Goal: Information Seeking & Learning: Learn about a topic

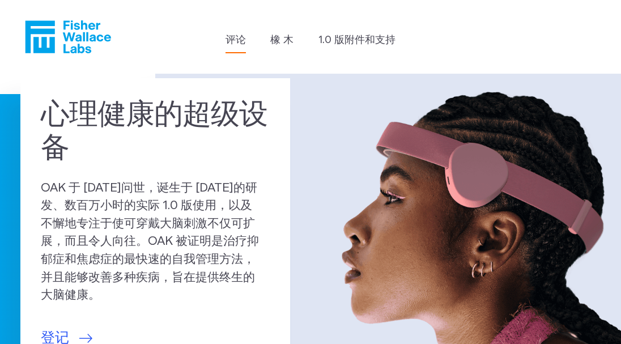
click at [243, 39] on link "评论" at bounding box center [235, 40] width 20 height 15
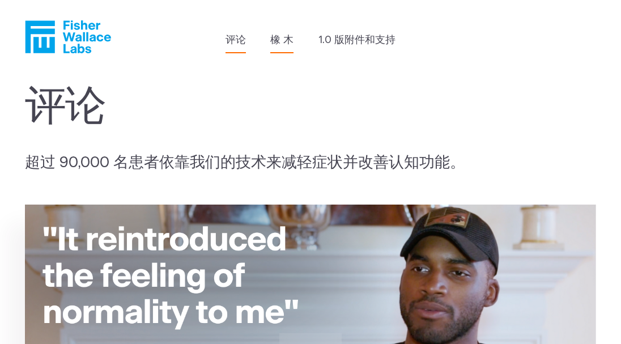
click at [277, 41] on link "橡 木" at bounding box center [281, 40] width 23 height 15
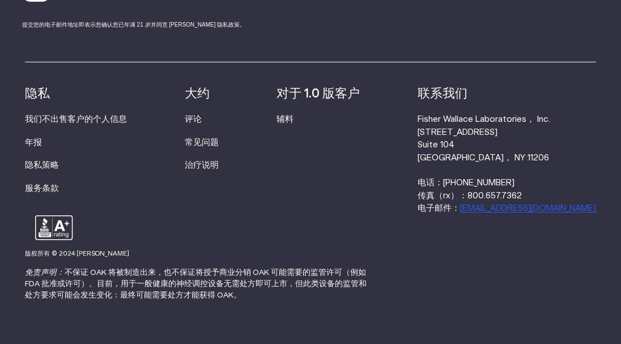
scroll to position [1774, 0]
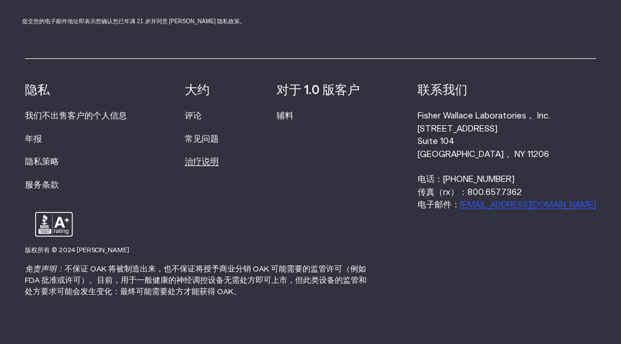
click at [206, 158] on link "治疗说明" at bounding box center [202, 162] width 34 height 8
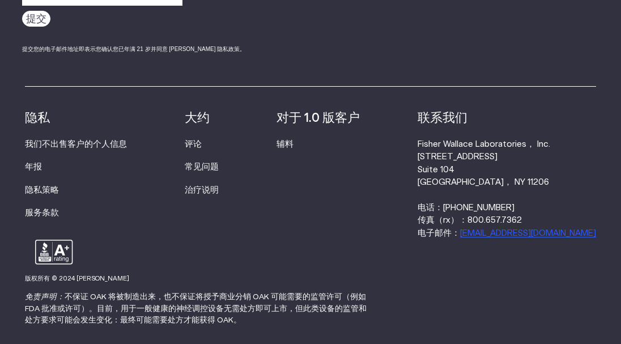
scroll to position [3085, 0]
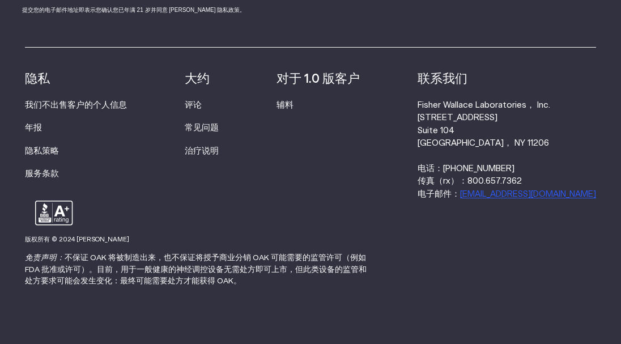
click at [172, 187] on div "Resources Accessories 隐私 我们不出售客户的个人信息 年报 隐私策略 服务条款 大约 评论 常见问题 治疗说明 对于 1.0 版客户 辅…" at bounding box center [310, 124] width 571 height 154
click at [212, 126] on link "常见问题" at bounding box center [202, 128] width 34 height 8
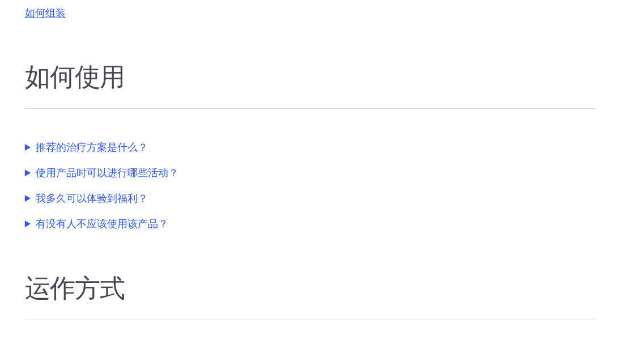
scroll to position [283, 0]
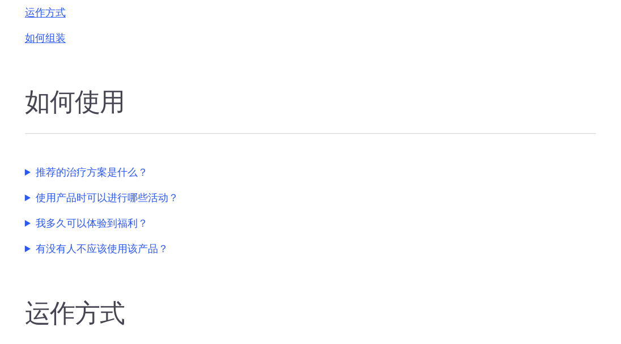
click at [107, 165] on summary "推荐的治疗方案是什么？" at bounding box center [263, 172] width 476 height 15
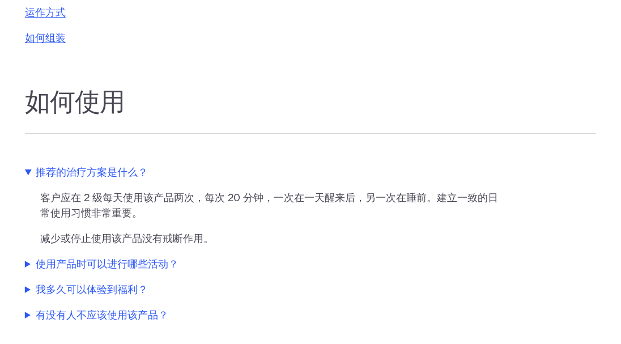
click at [113, 257] on summary "使用产品时可以进行哪些活动？" at bounding box center [263, 264] width 476 height 15
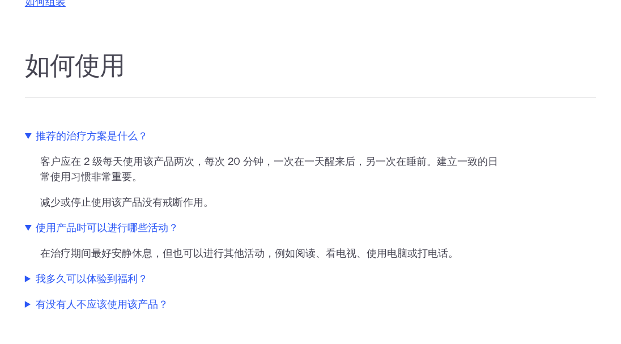
scroll to position [340, 0]
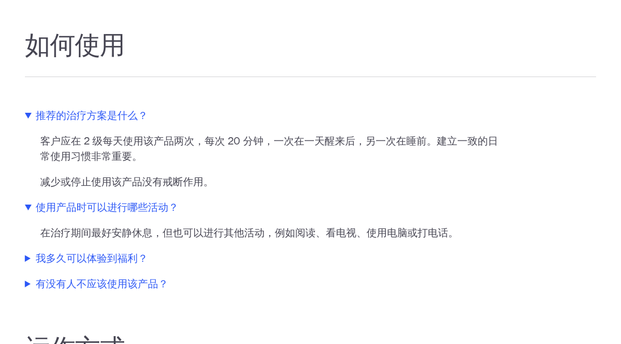
click at [106, 252] on summary "我多久可以体验到福利？" at bounding box center [263, 259] width 476 height 15
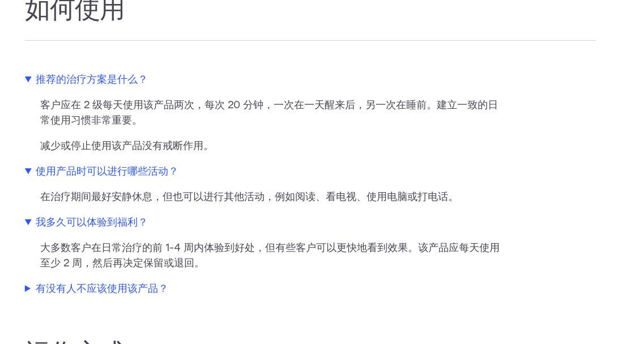
scroll to position [397, 0]
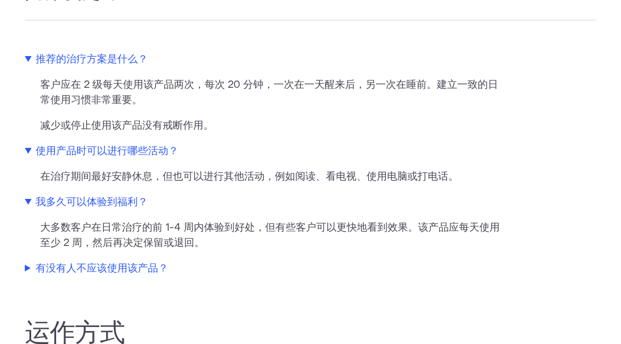
click at [104, 261] on summary "有没有人不应该使用该产品？" at bounding box center [263, 268] width 476 height 15
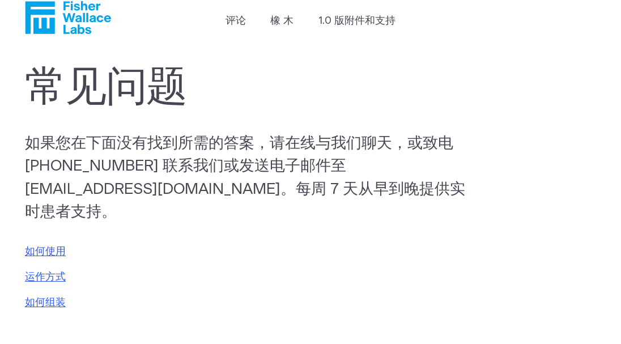
scroll to position [0, 0]
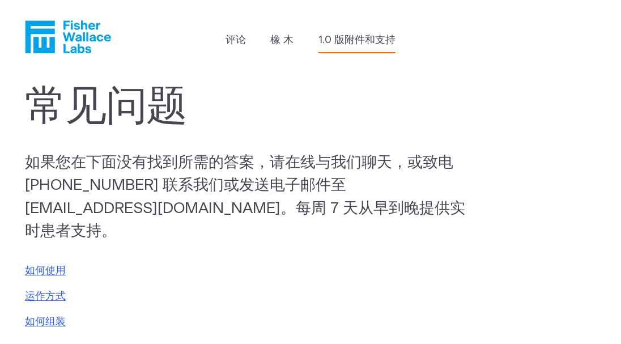
click at [346, 42] on link "1.0 版附件和支持" at bounding box center [356, 40] width 77 height 15
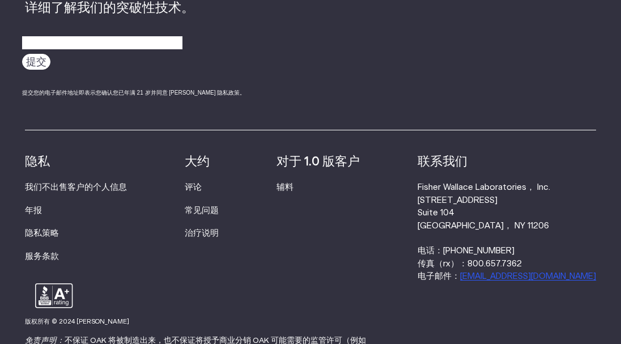
scroll to position [821, 0]
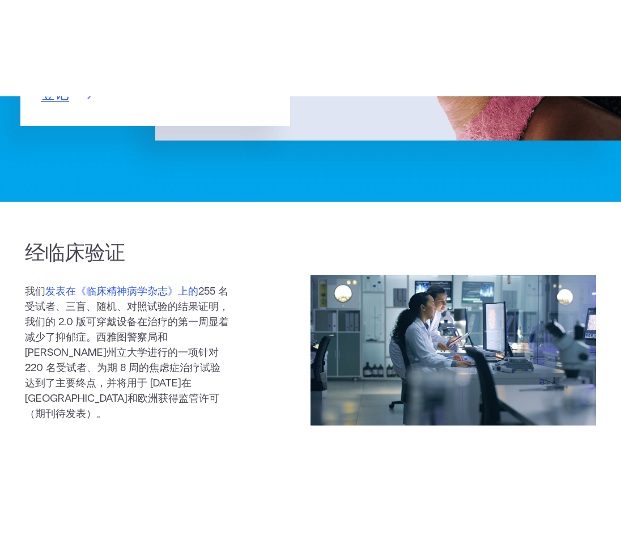
scroll to position [397, 0]
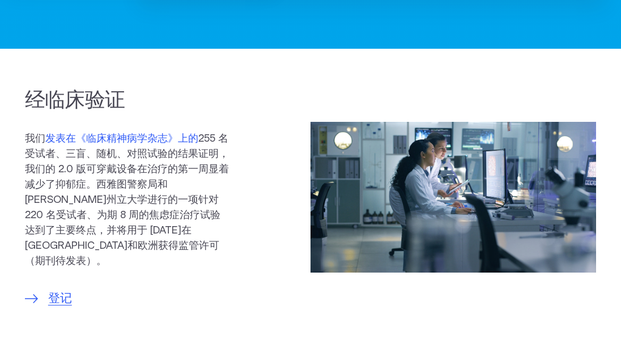
click at [156, 138] on link "发表在《临床精神病学杂志》上的" at bounding box center [121, 139] width 153 height 10
